Goal: Navigation & Orientation: Find specific page/section

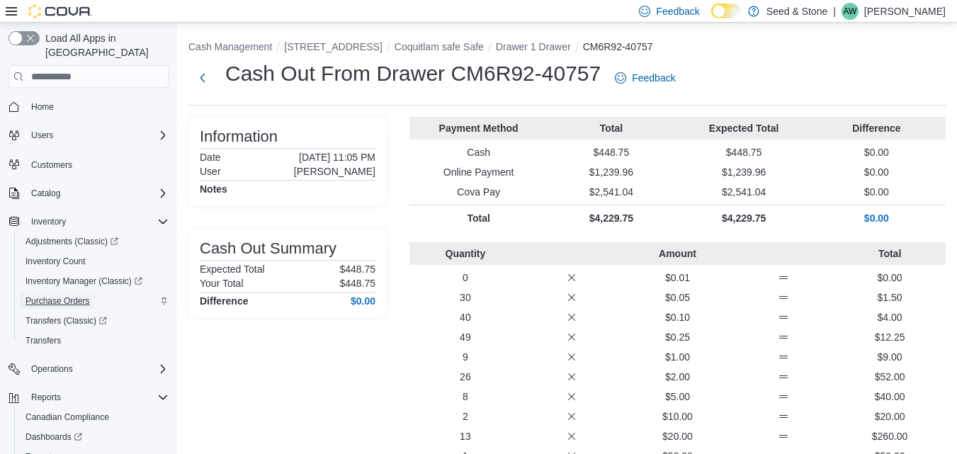
click at [66, 295] on span "Purchase Orders" at bounding box center [58, 300] width 64 height 11
